Goal: Transaction & Acquisition: Download file/media

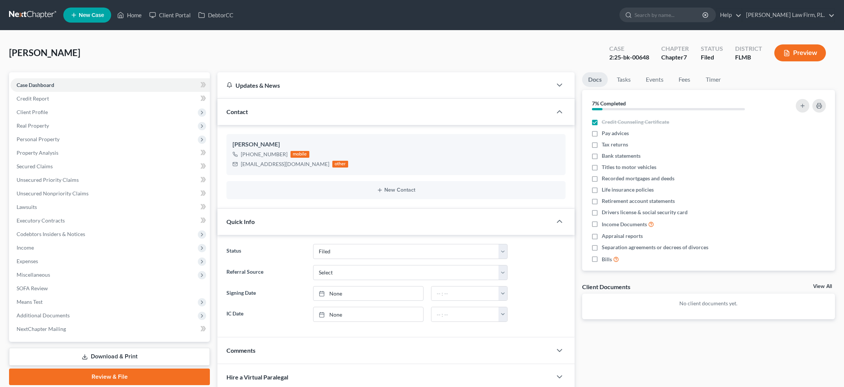
select select "2"
click at [131, 16] on link "Home" at bounding box center [129, 15] width 32 height 14
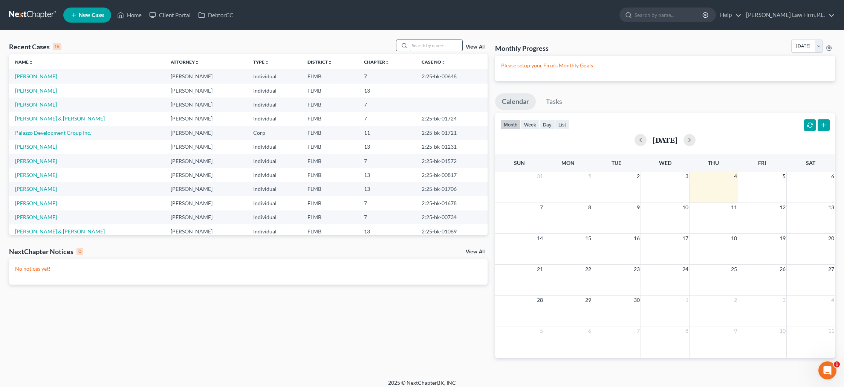
click at [442, 47] on input "search" at bounding box center [436, 45] width 53 height 11
type input "surges"
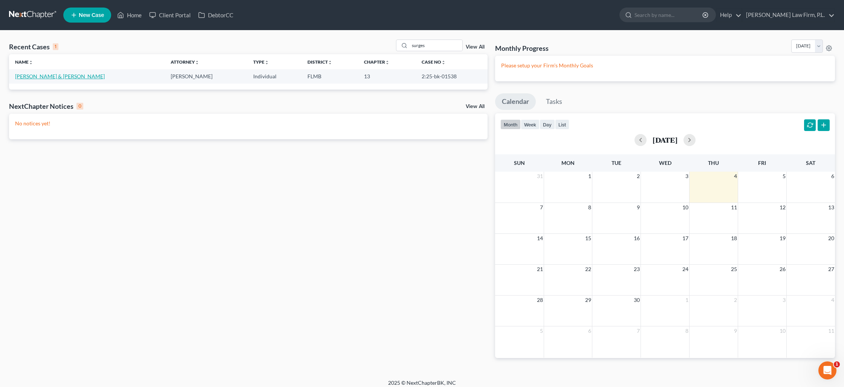
click at [50, 75] on link "[PERSON_NAME] & [PERSON_NAME]" at bounding box center [60, 76] width 90 height 6
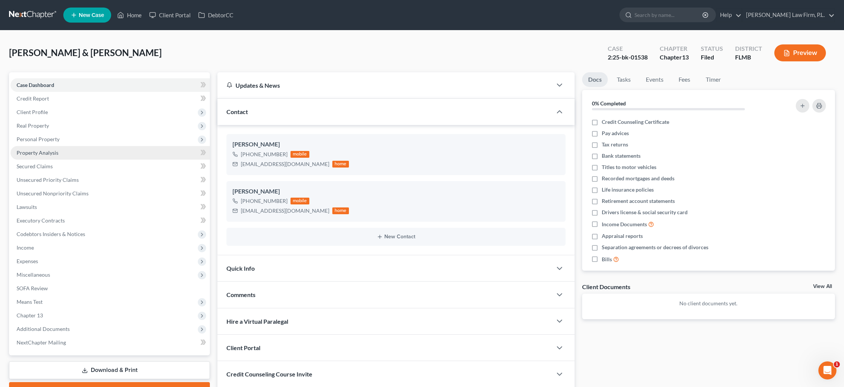
scroll to position [55, 0]
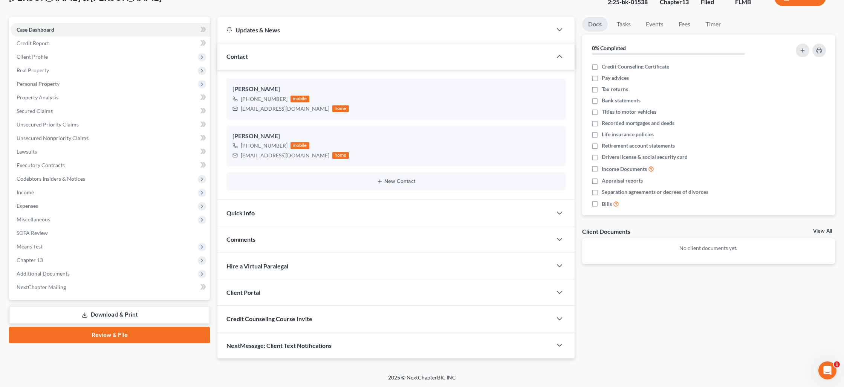
click at [109, 318] on link "Download & Print" at bounding box center [109, 315] width 201 height 18
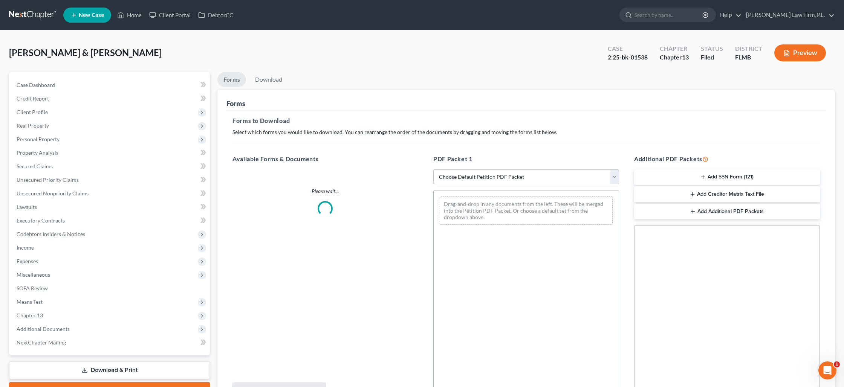
click at [583, 175] on select "Choose Default Petition PDF Packet Complete Bankruptcy Petition (all forms and …" at bounding box center [526, 177] width 186 height 15
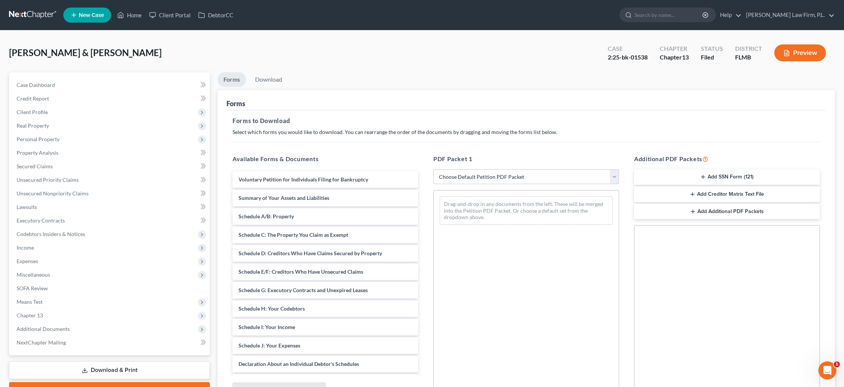
select select "0"
click at [433, 170] on select "Choose Default Petition PDF Packet Complete Bankruptcy Petition (all forms and …" at bounding box center [526, 177] width 186 height 15
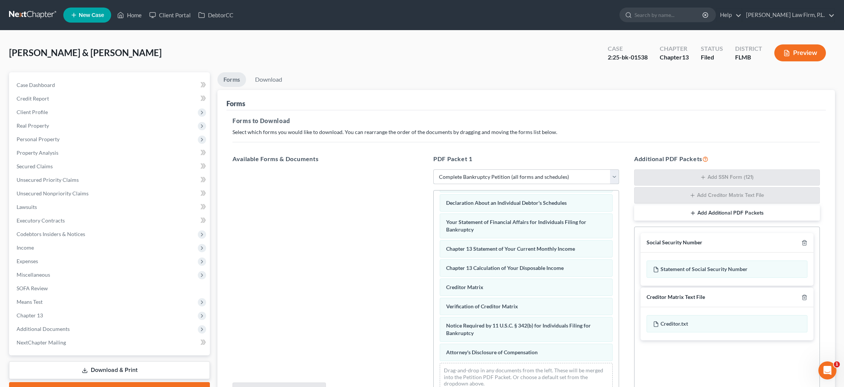
scroll to position [78, 0]
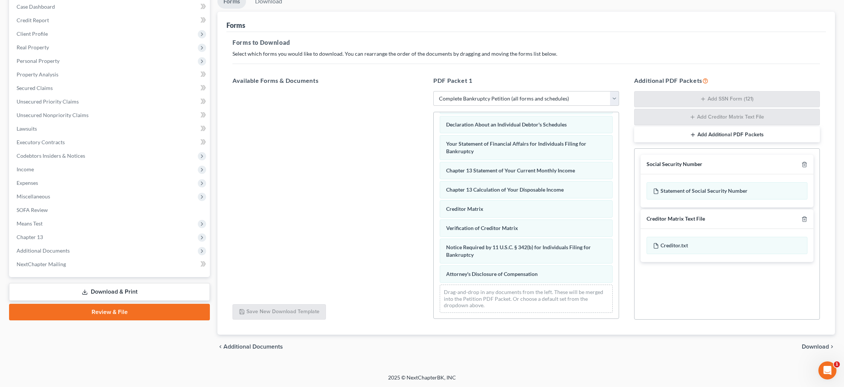
click at [810, 345] on span "Download" at bounding box center [815, 347] width 27 height 6
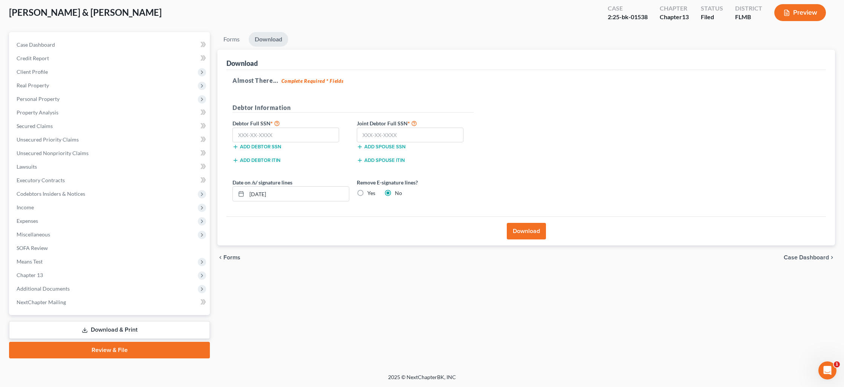
scroll to position [40, 0]
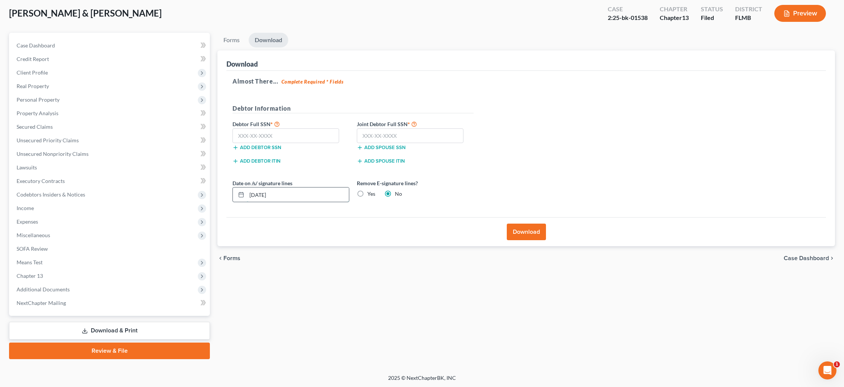
click at [287, 195] on input "[DATE]" at bounding box center [298, 195] width 102 height 14
click at [521, 232] on button "Download" at bounding box center [526, 232] width 39 height 17
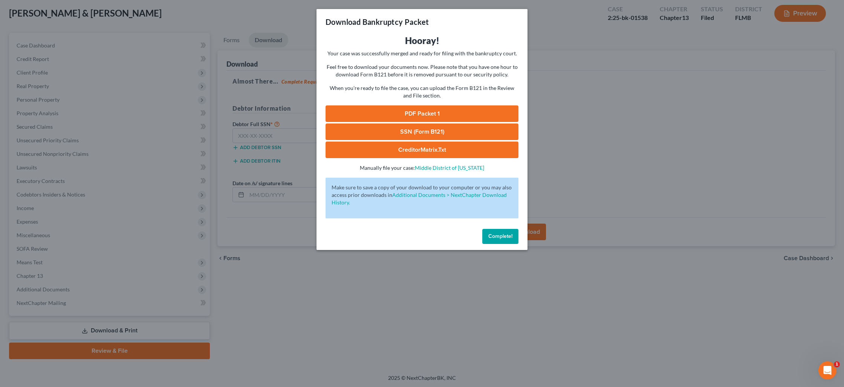
click at [446, 113] on link "PDF Packet 1" at bounding box center [422, 113] width 193 height 17
